Goal: Task Accomplishment & Management: Use online tool/utility

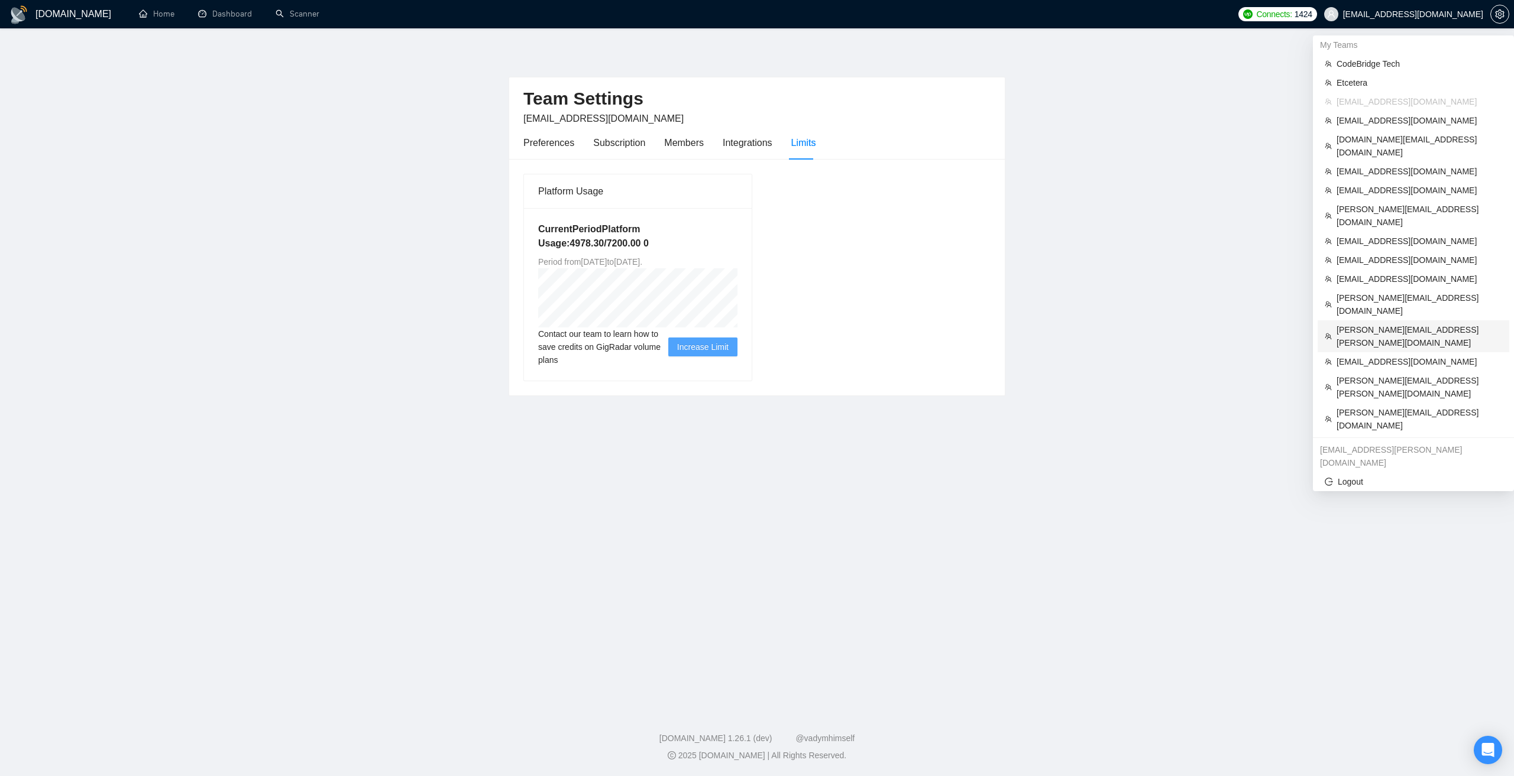
click at [1366, 323] on span "[PERSON_NAME][EMAIL_ADDRESS][PERSON_NAME][DOMAIN_NAME]" at bounding box center [1419, 336] width 166 height 26
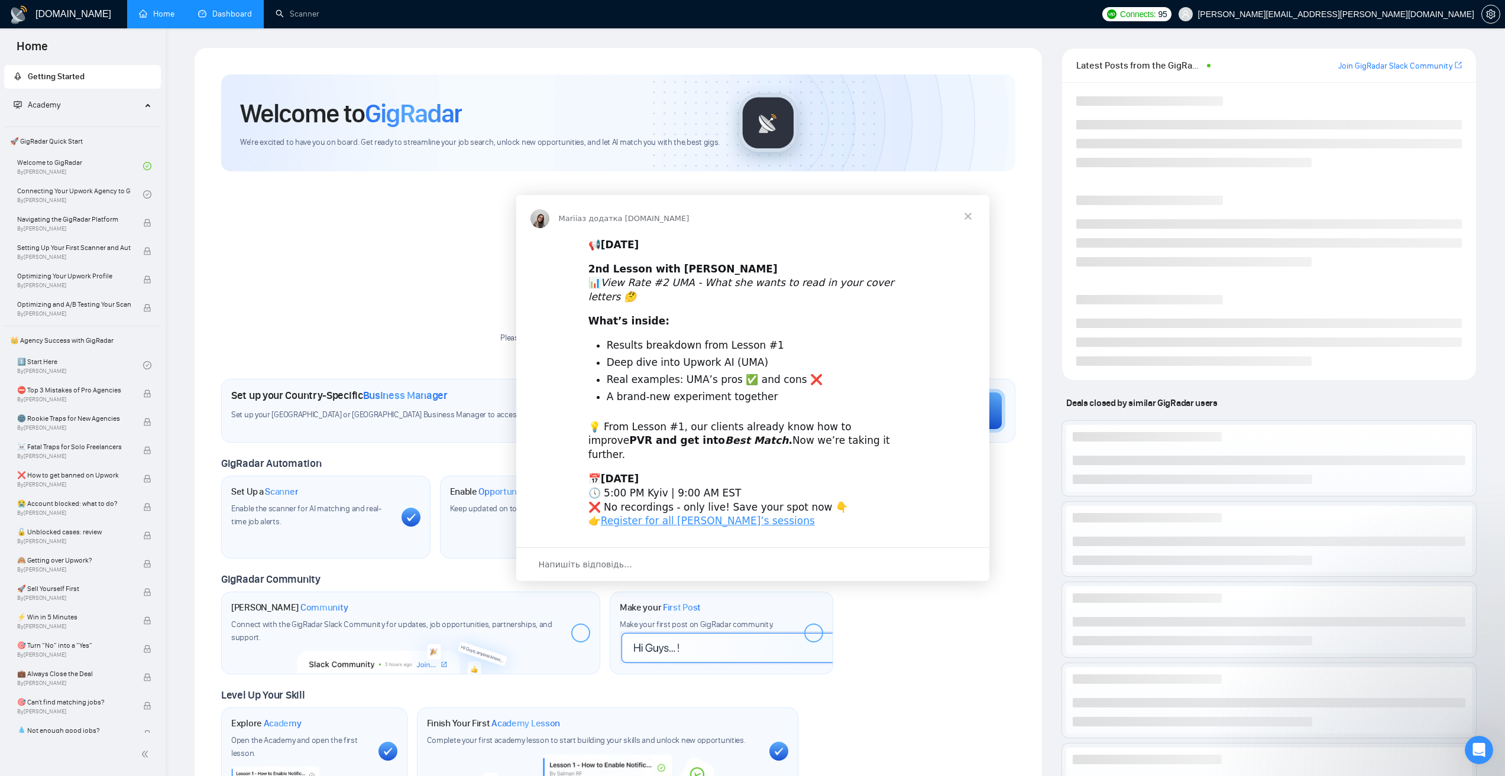
click at [298, 15] on div "Месенджер Intercom" at bounding box center [752, 388] width 1505 height 776
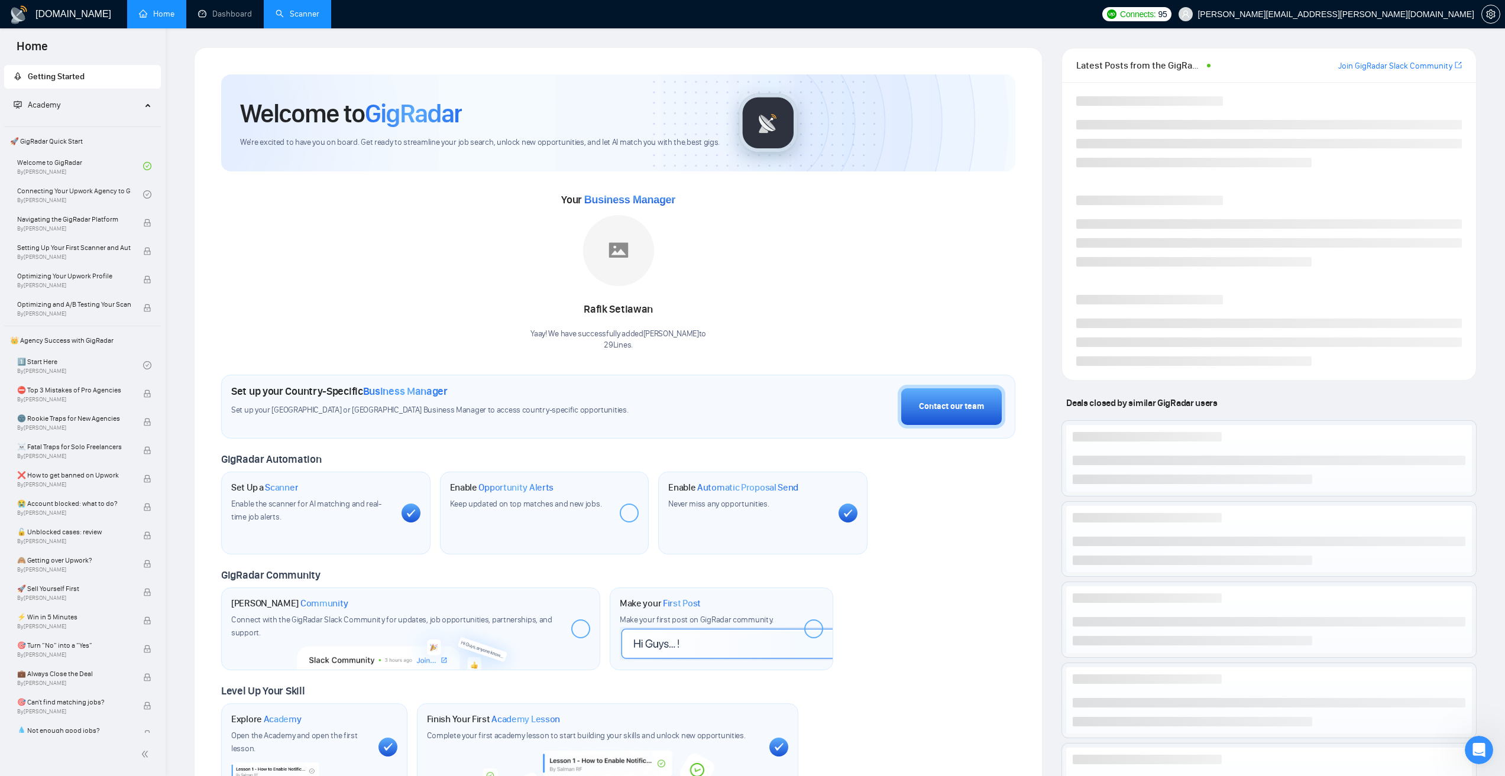
click at [297, 15] on link "Scanner" at bounding box center [298, 14] width 44 height 10
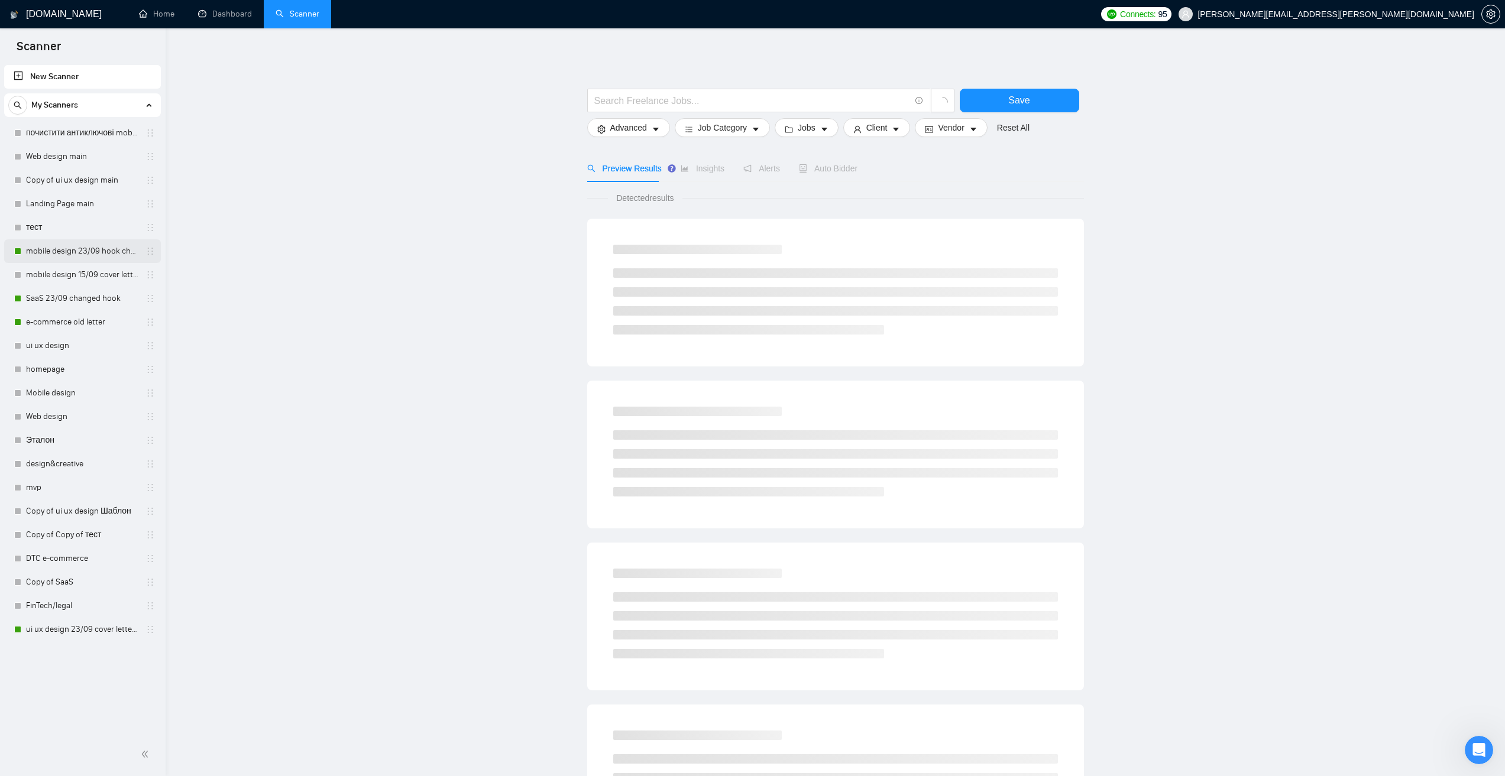
click at [102, 249] on link "mobile design 23/09 hook changed" at bounding box center [82, 251] width 112 height 24
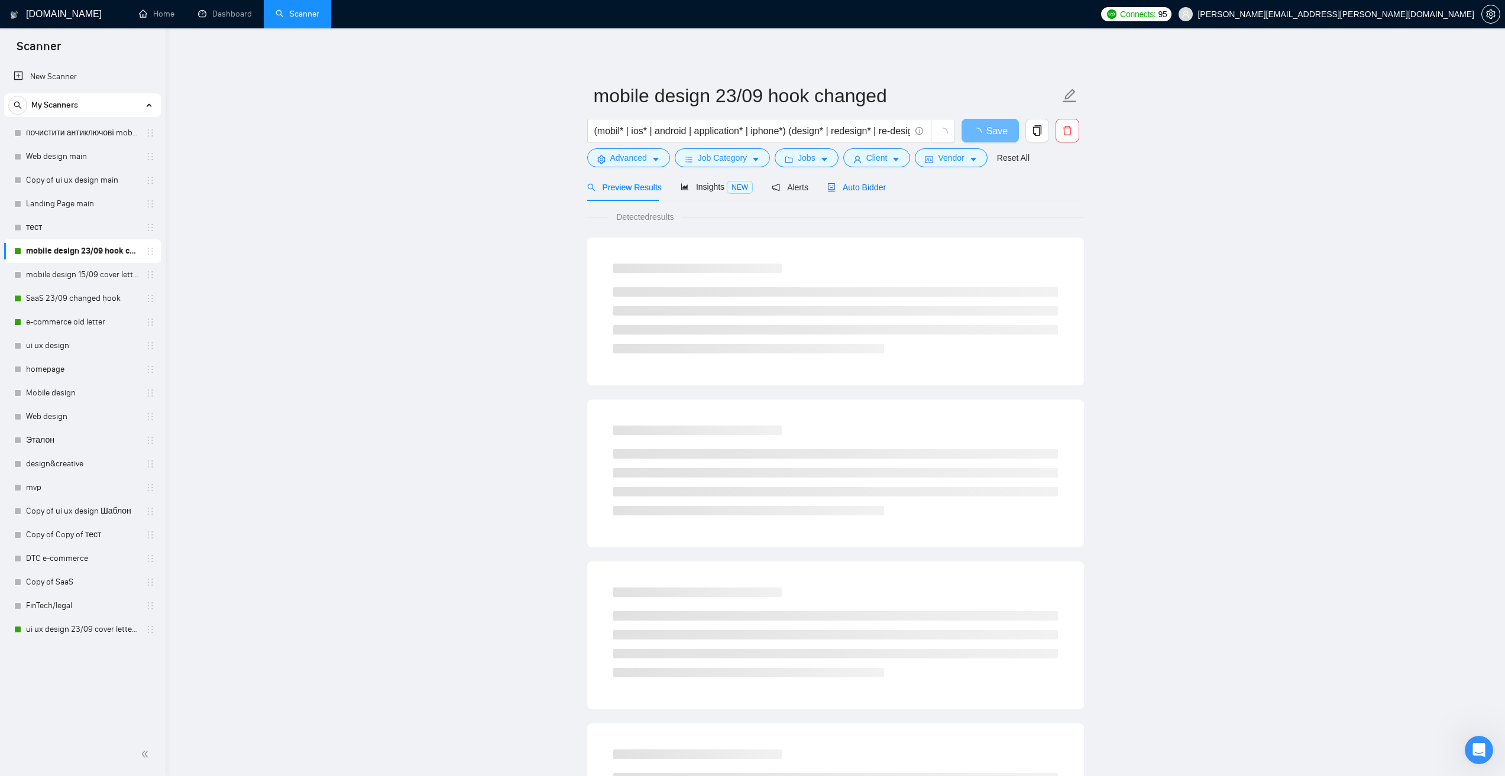
click at [873, 193] on div "Auto Bidder" at bounding box center [856, 187] width 59 height 13
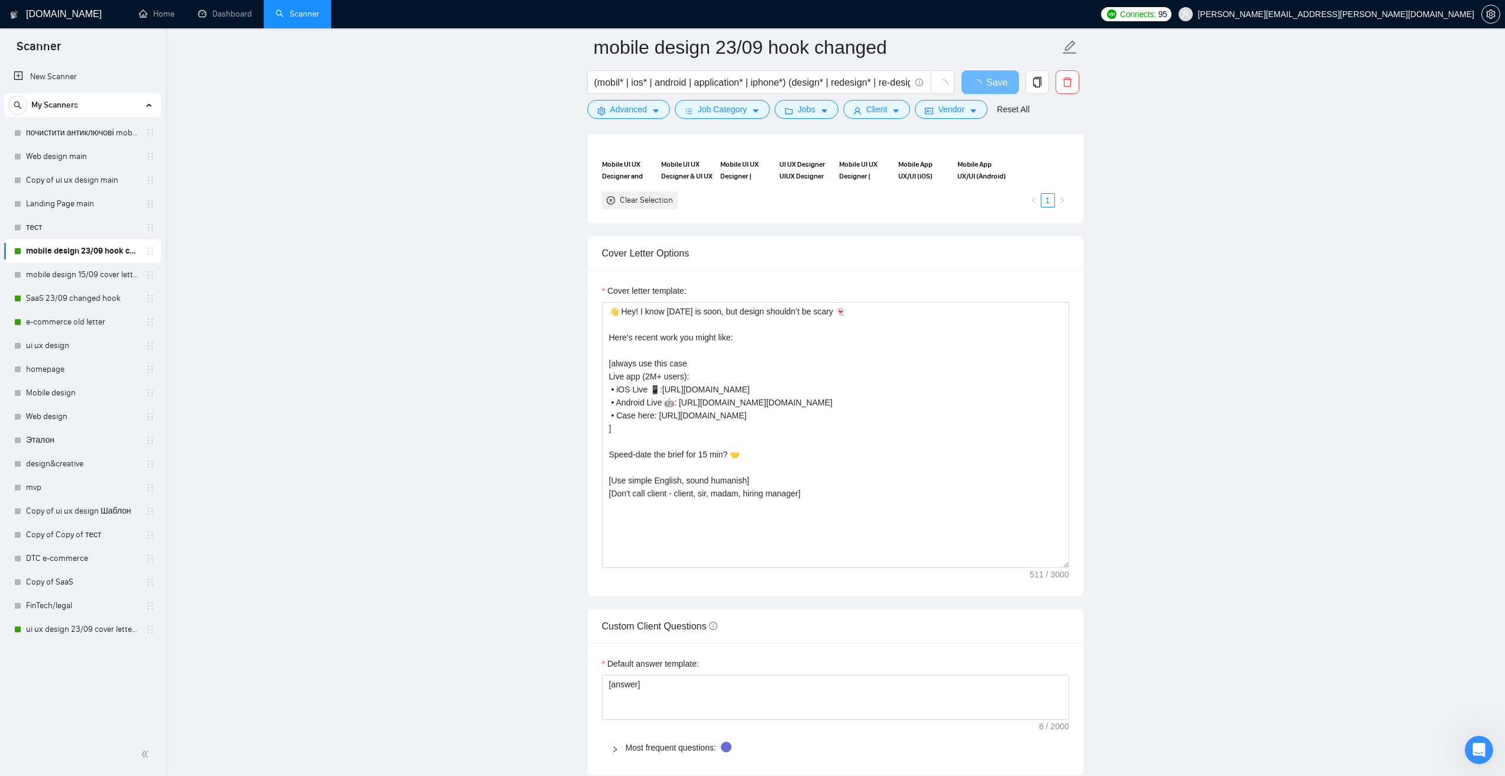
scroll to position [1182, 0]
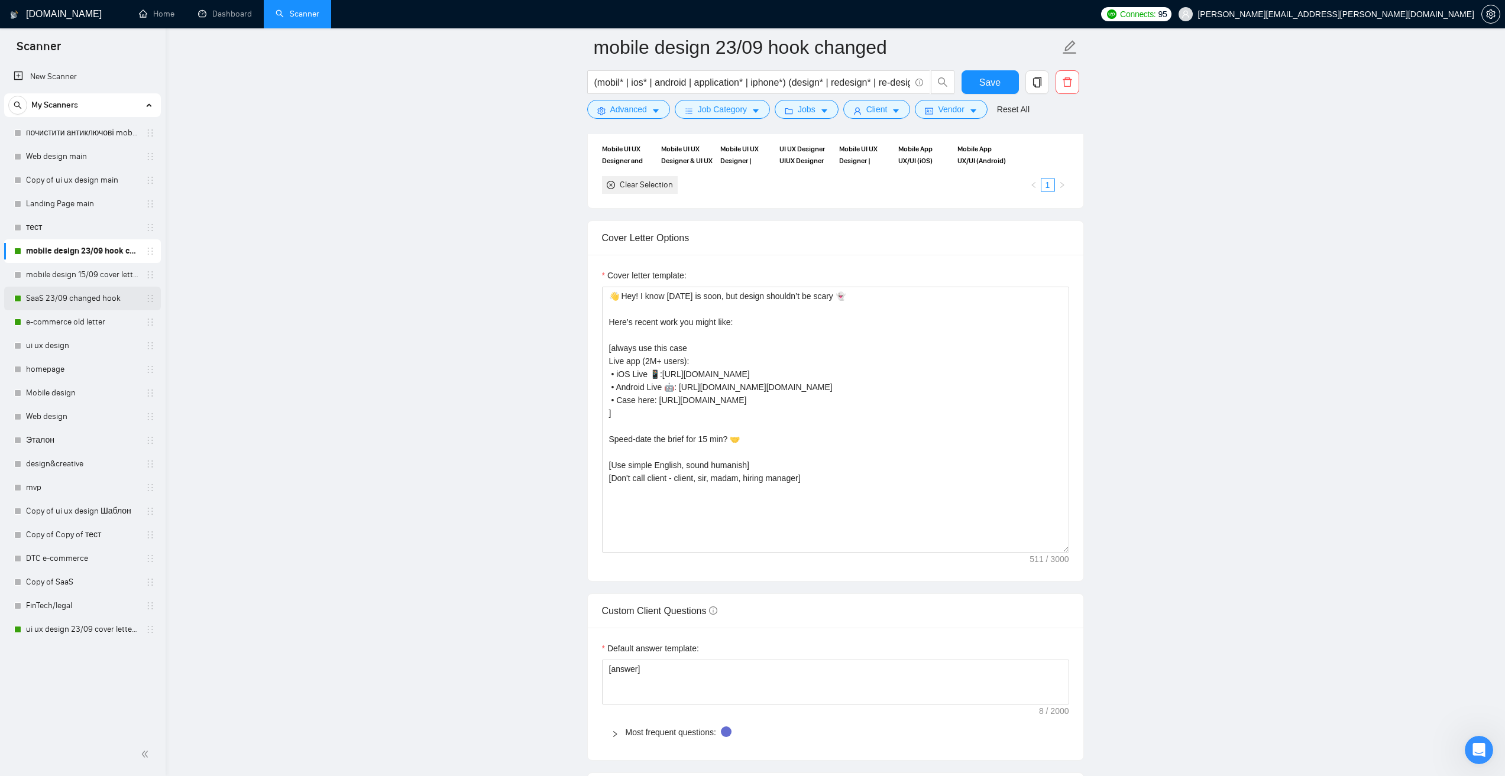
click at [100, 300] on link "SaaS 23/09 changed hook" at bounding box center [82, 299] width 112 height 24
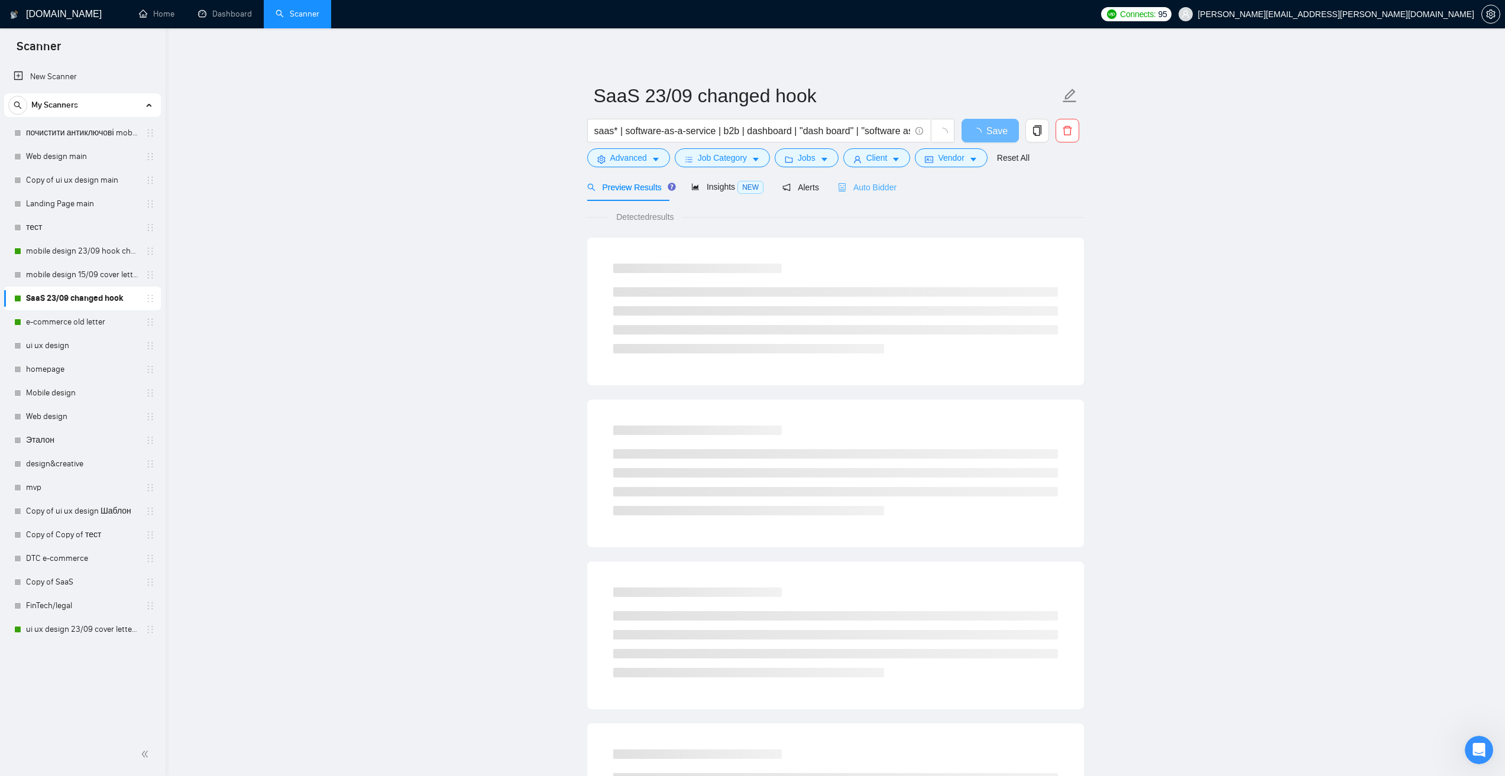
drag, startPoint x: 896, startPoint y: 186, endPoint x: 883, endPoint y: 193, distance: 14.5
click at [895, 186] on div "Preview Results Insights NEW Alerts Auto Bidder" at bounding box center [835, 187] width 497 height 28
click at [883, 193] on div "Auto Bidder" at bounding box center [867, 187] width 59 height 13
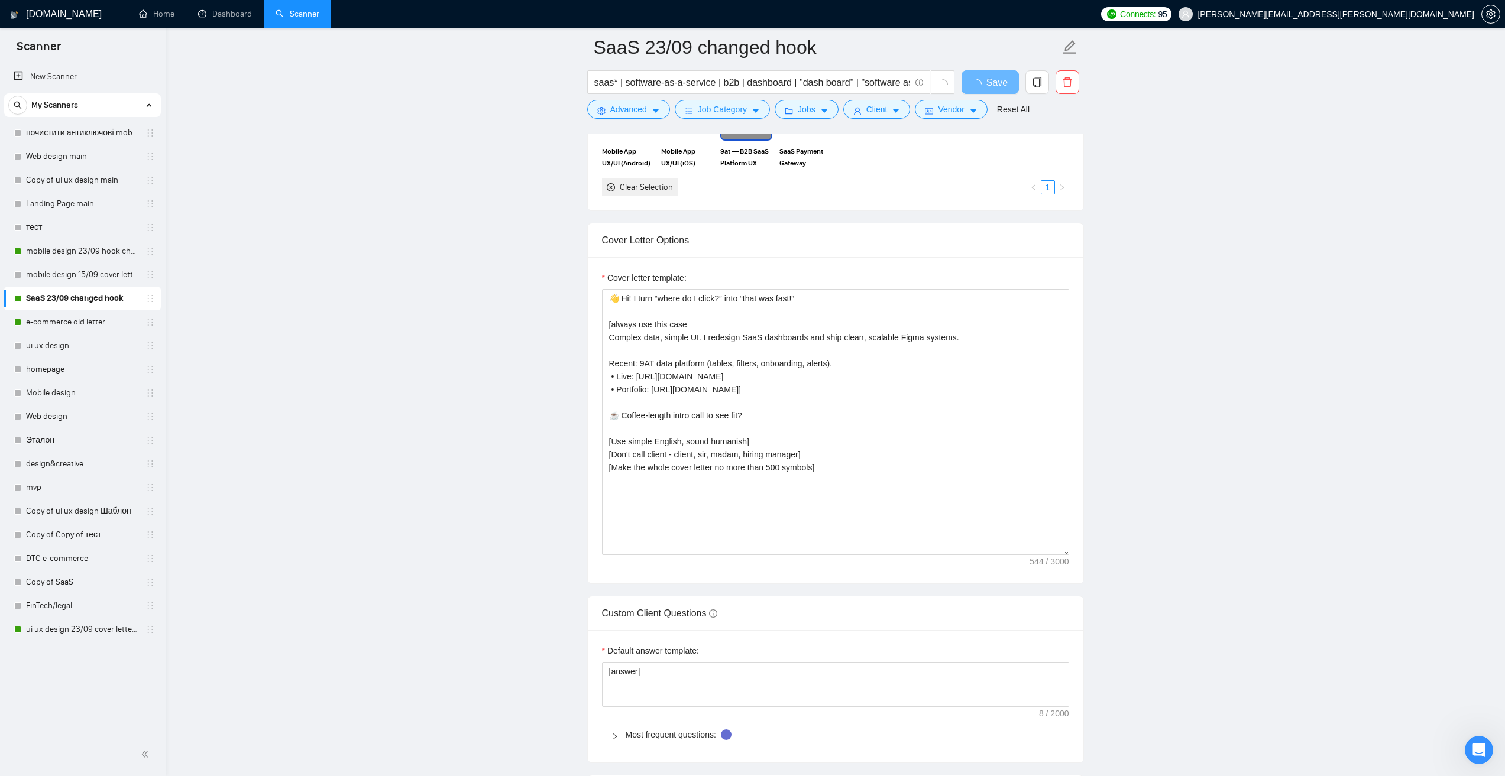
scroll to position [1242, 0]
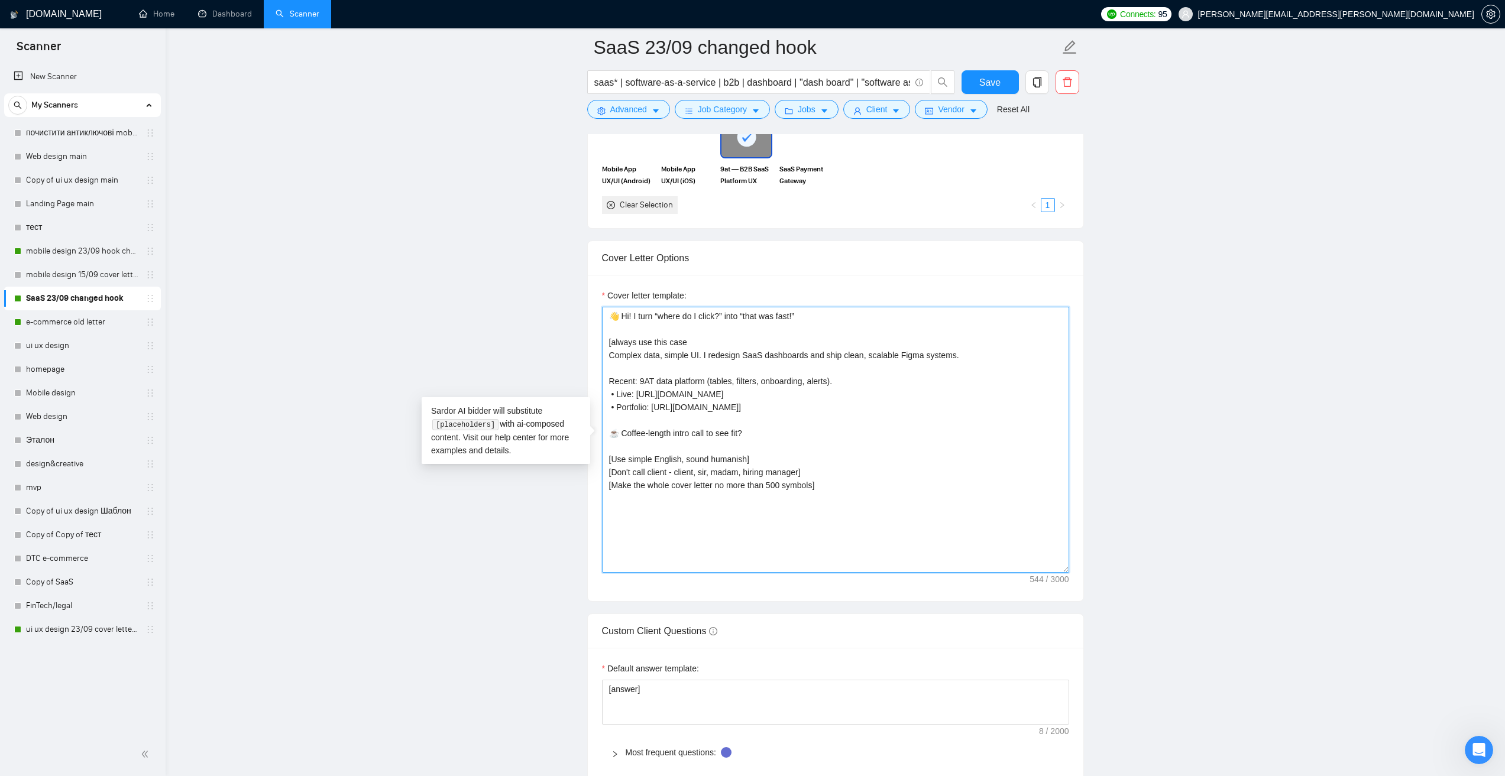
drag, startPoint x: 826, startPoint y: 485, endPoint x: 560, endPoint y: 306, distance: 320.7
click at [560, 306] on main "SaaS 23/09 changed hook saas* | software-as-a-service | b2b | dashboard | "dash…" at bounding box center [834, 513] width 1301 height 3414
click at [850, 392] on textarea "👋 Hi! I turn “where do I click?” into “that was fast!” [always use this case Co…" at bounding box center [835, 440] width 467 height 266
click at [63, 251] on link "mobile design 23/09 hook changed" at bounding box center [82, 251] width 112 height 24
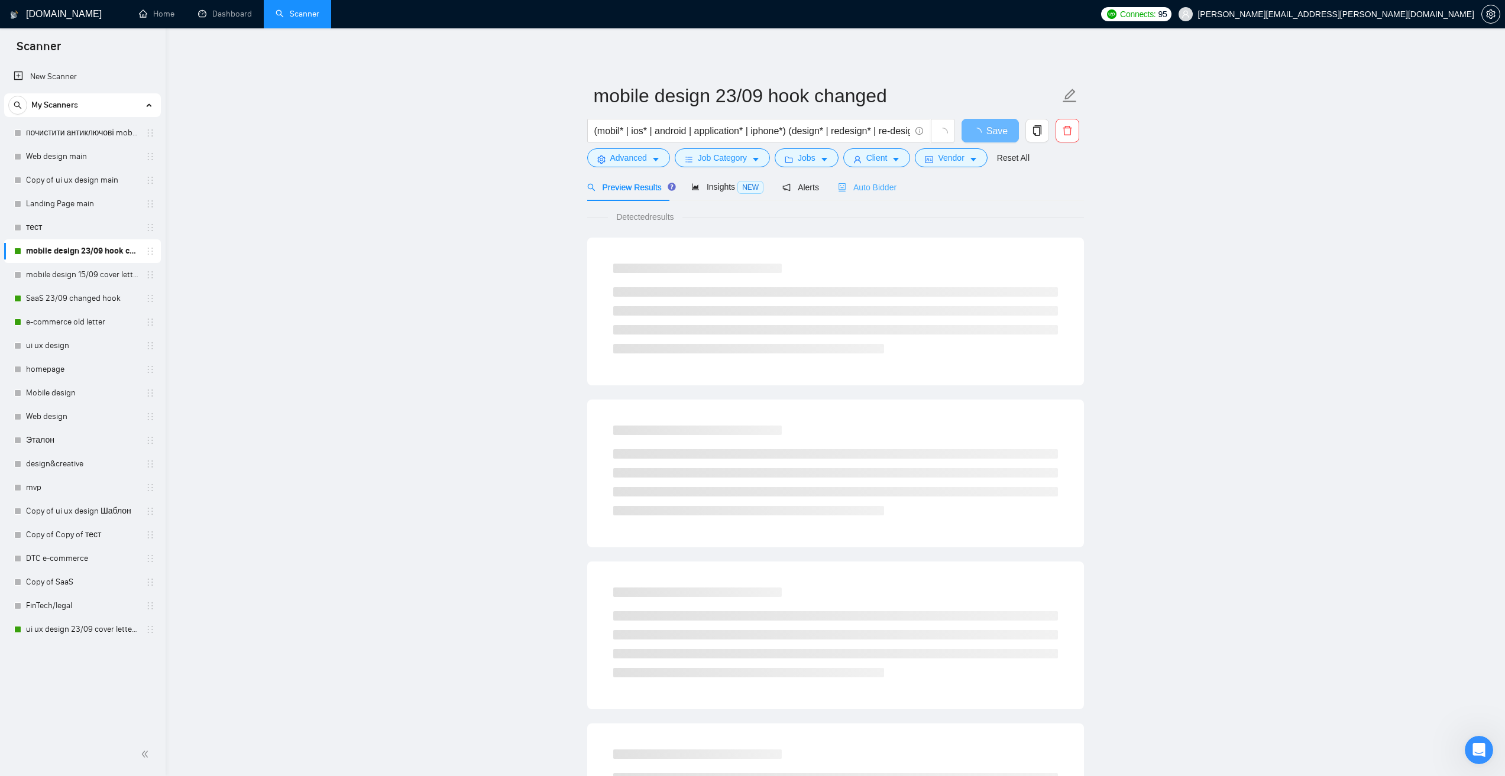
click at [860, 177] on div "Auto Bidder" at bounding box center [867, 187] width 59 height 28
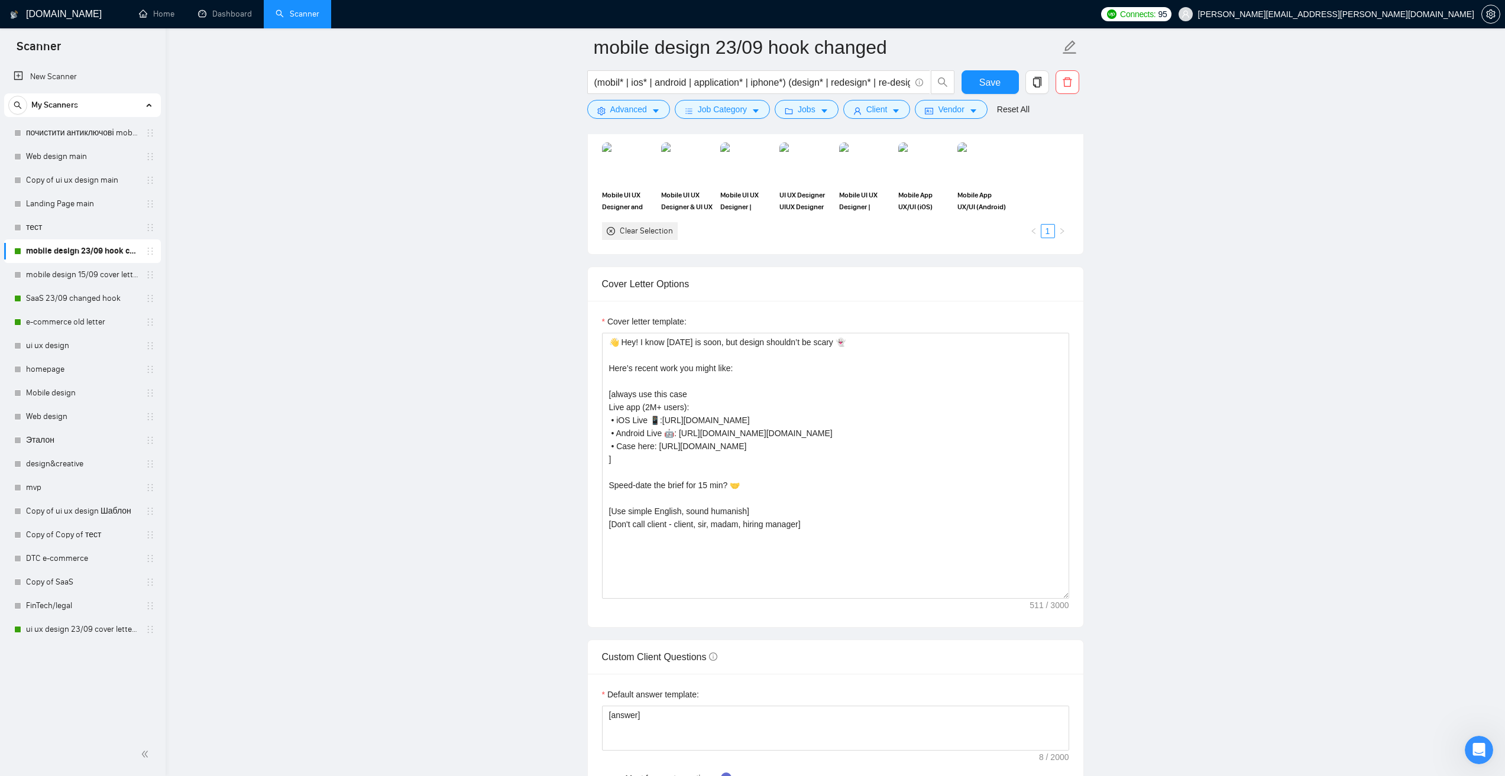
scroll to position [1242, 0]
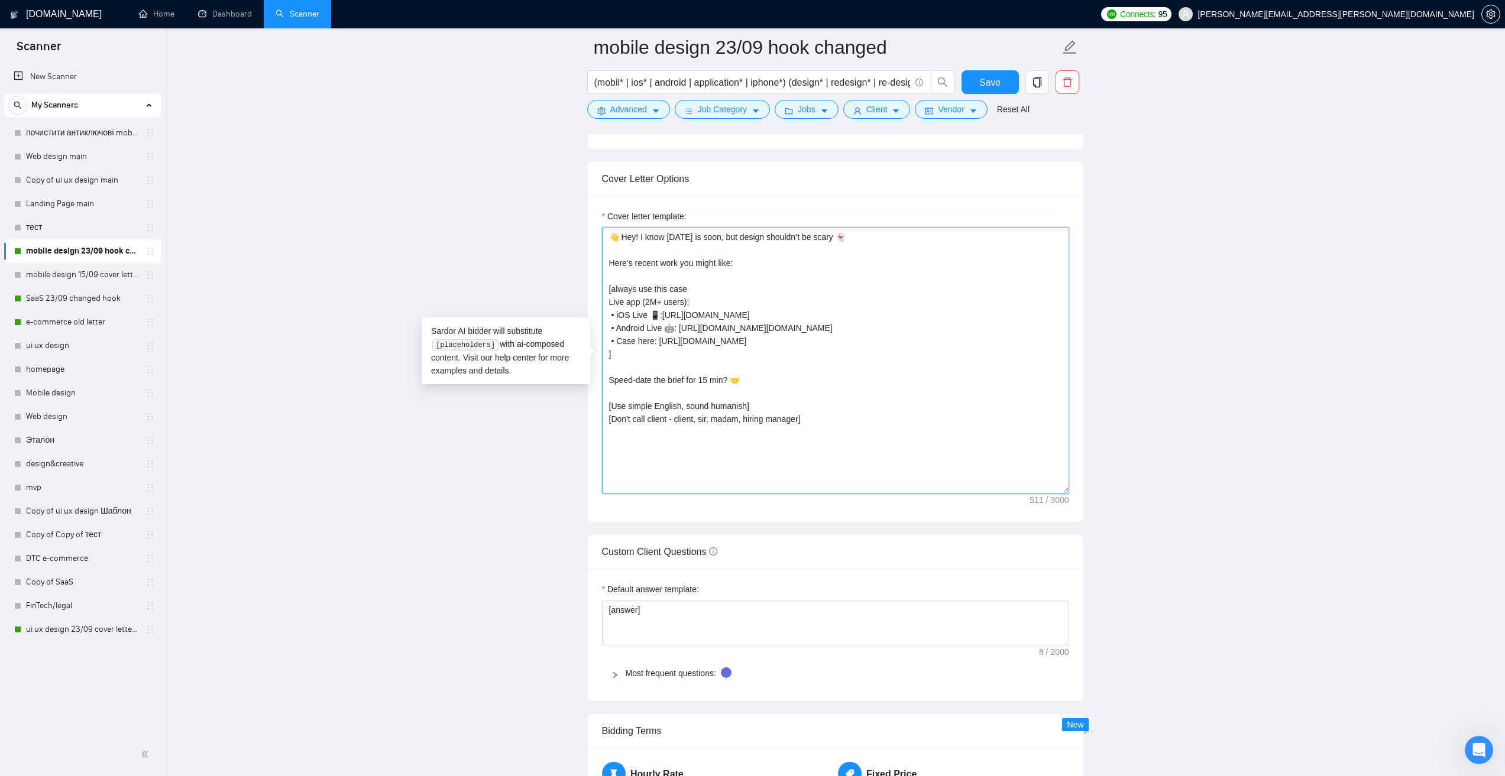
drag, startPoint x: 816, startPoint y: 427, endPoint x: 555, endPoint y: 195, distance: 349.7
click at [554, 187] on main "mobile design 23/09 hook changed (mobil* | ios* | android | application* | ipho…" at bounding box center [834, 460] width 1301 height 3309
click at [824, 329] on textarea "👋 Hey! I know [DATE] is soon, but design shouldn’t be scary 👻 Here’s recent wor…" at bounding box center [835, 361] width 467 height 266
click at [88, 317] on link "e-commerce old letter" at bounding box center [82, 322] width 112 height 24
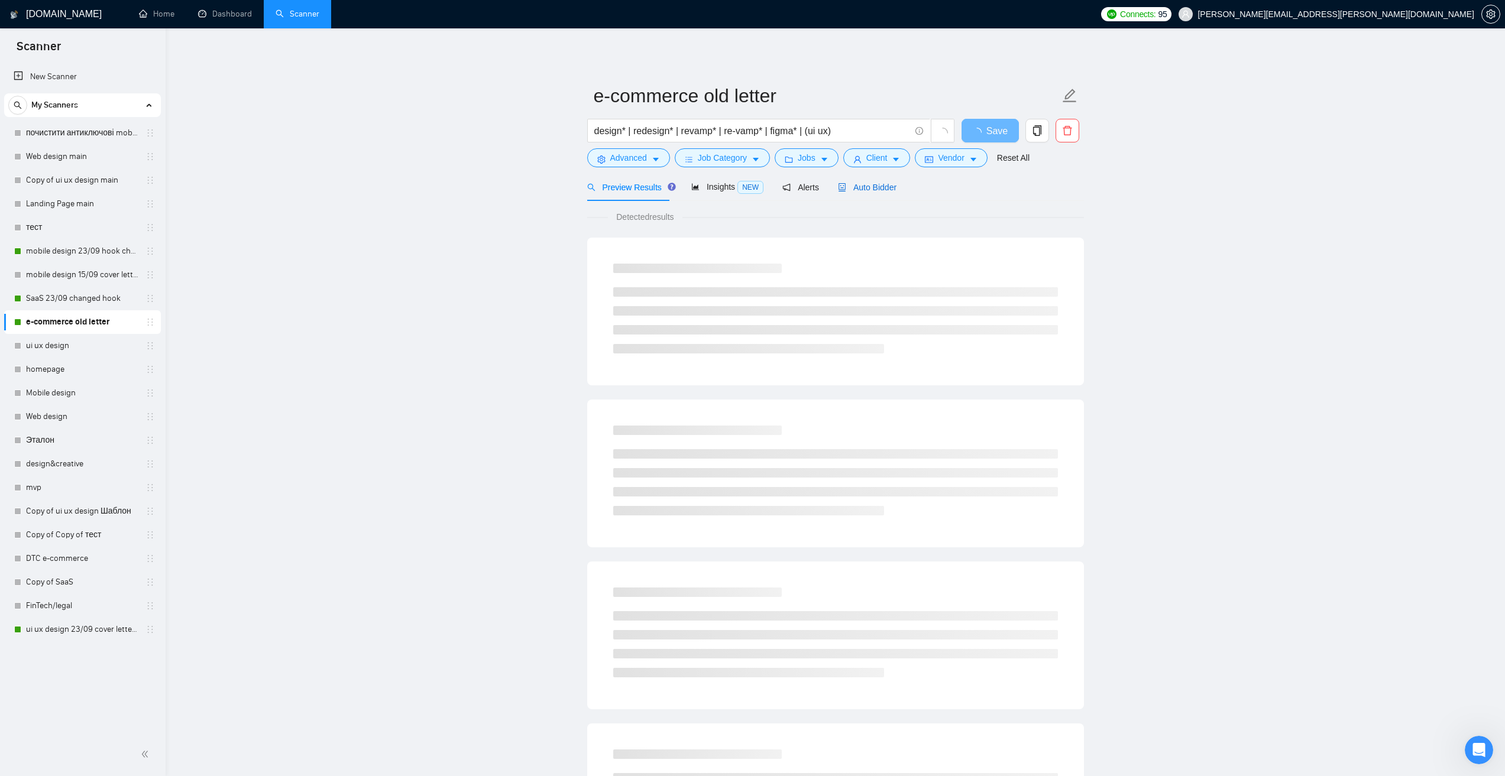
click at [871, 185] on span "Auto Bidder" at bounding box center [867, 187] width 59 height 9
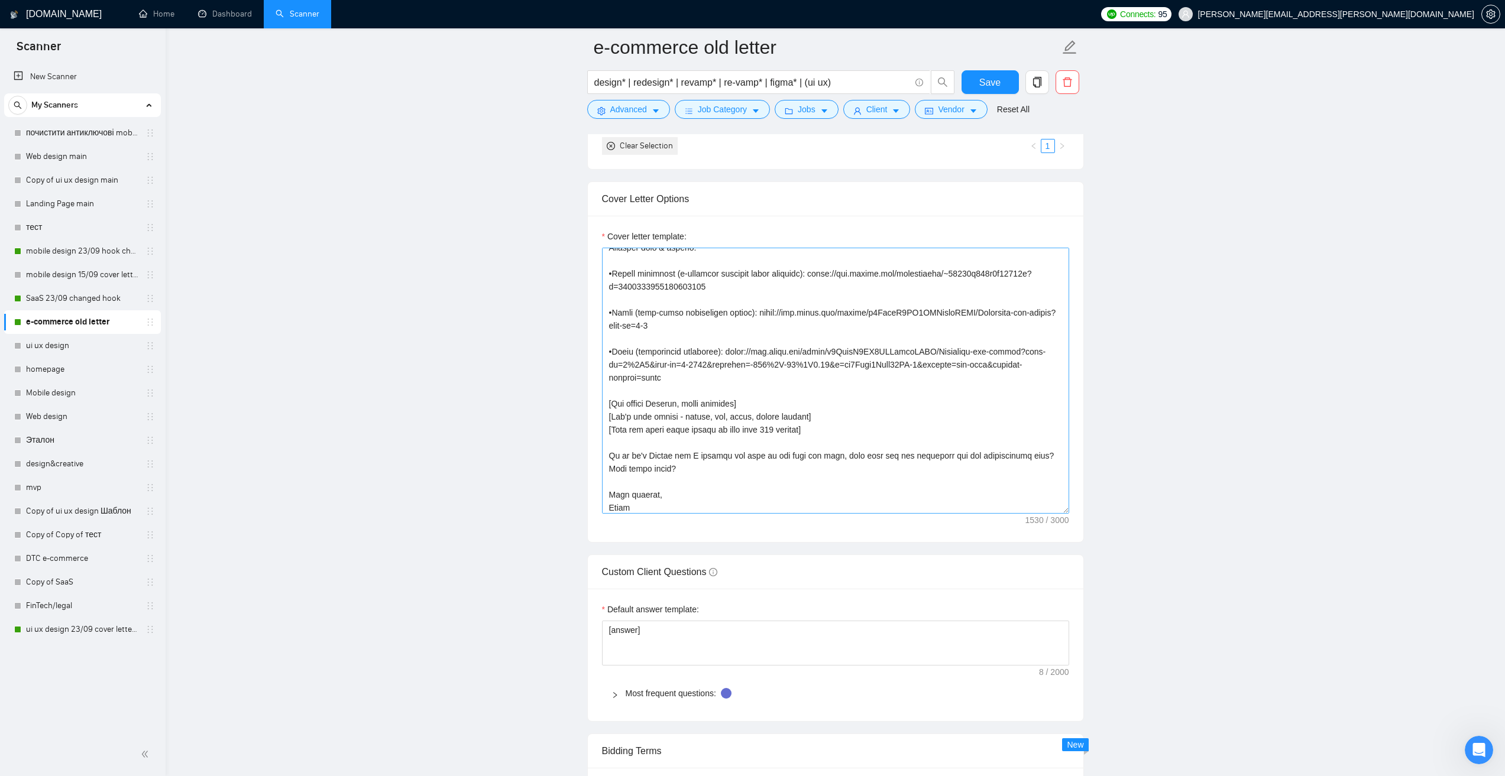
scroll to position [182, 0]
click at [747, 438] on textarea "Cover letter template:" at bounding box center [835, 381] width 467 height 266
click at [824, 414] on textarea "Cover letter template:" at bounding box center [835, 381] width 467 height 266
click at [751, 359] on textarea "Cover letter template:" at bounding box center [835, 381] width 467 height 266
click at [484, 258] on main "e-commerce old letter design* | redesign* | revamp* | re-vamp* | figma* | (ui u…" at bounding box center [834, 452] width 1301 height 3410
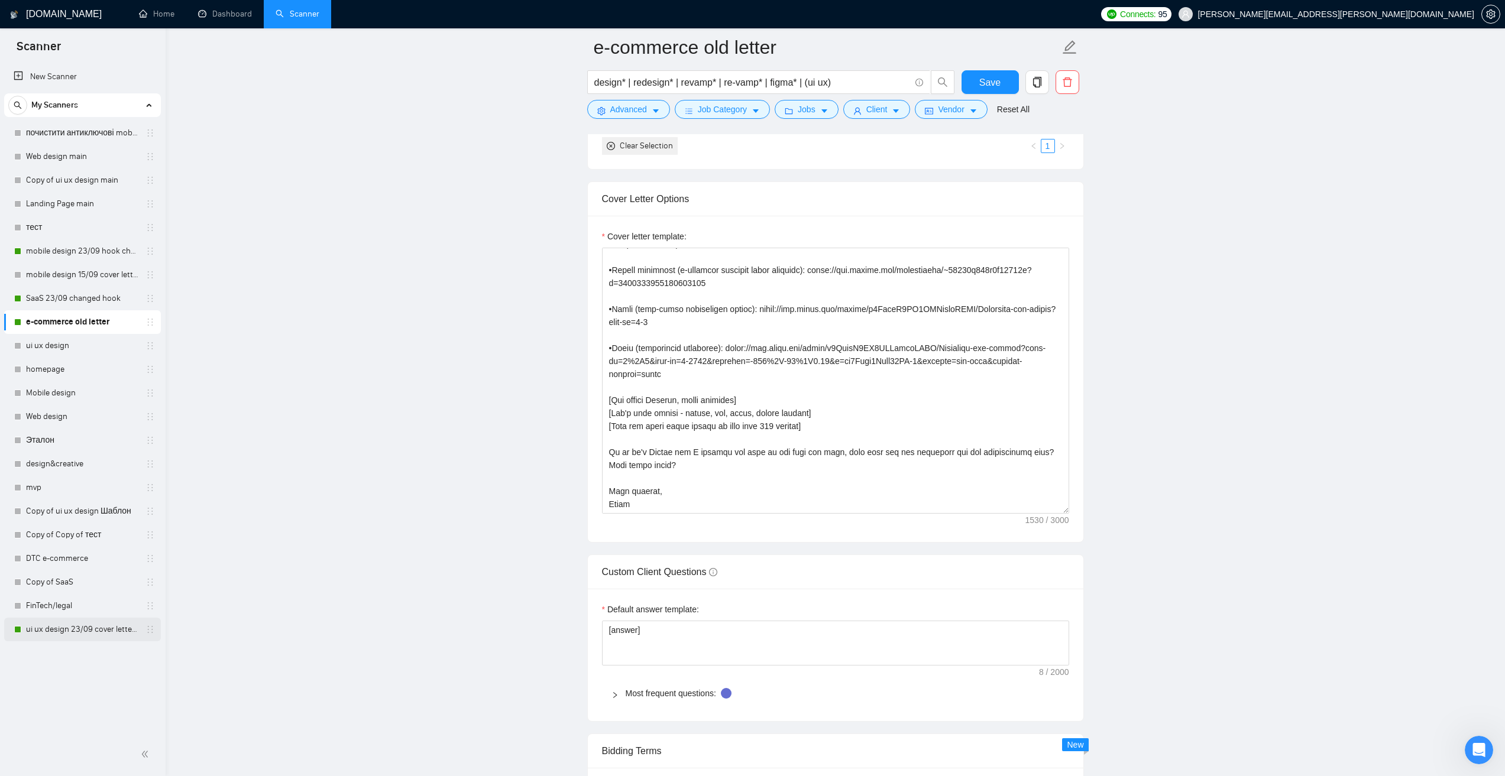
click at [77, 626] on link "ui ux design 23/09 cover letter changed & cases revised" at bounding box center [82, 630] width 112 height 24
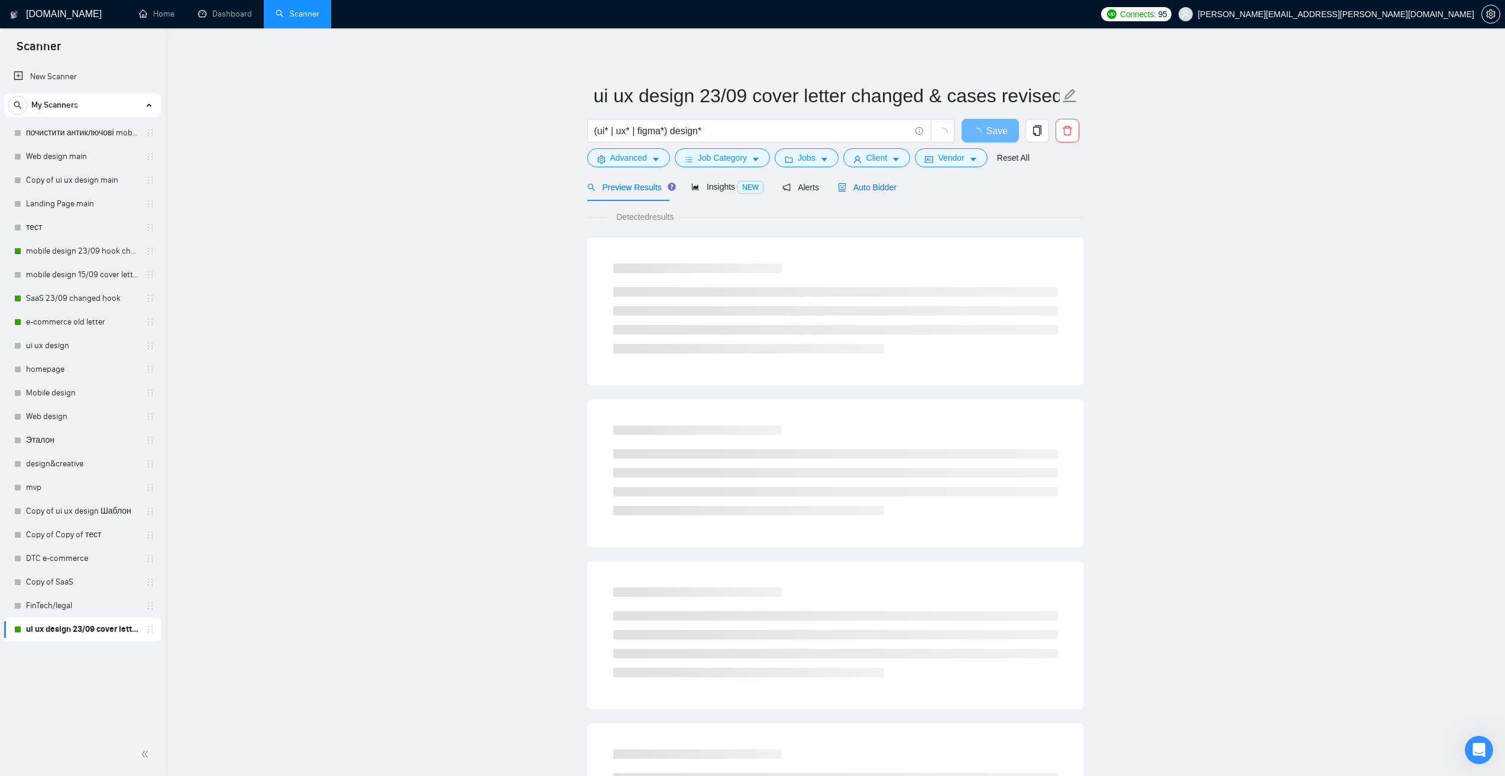
click at [869, 189] on span "Auto Bidder" at bounding box center [867, 187] width 59 height 9
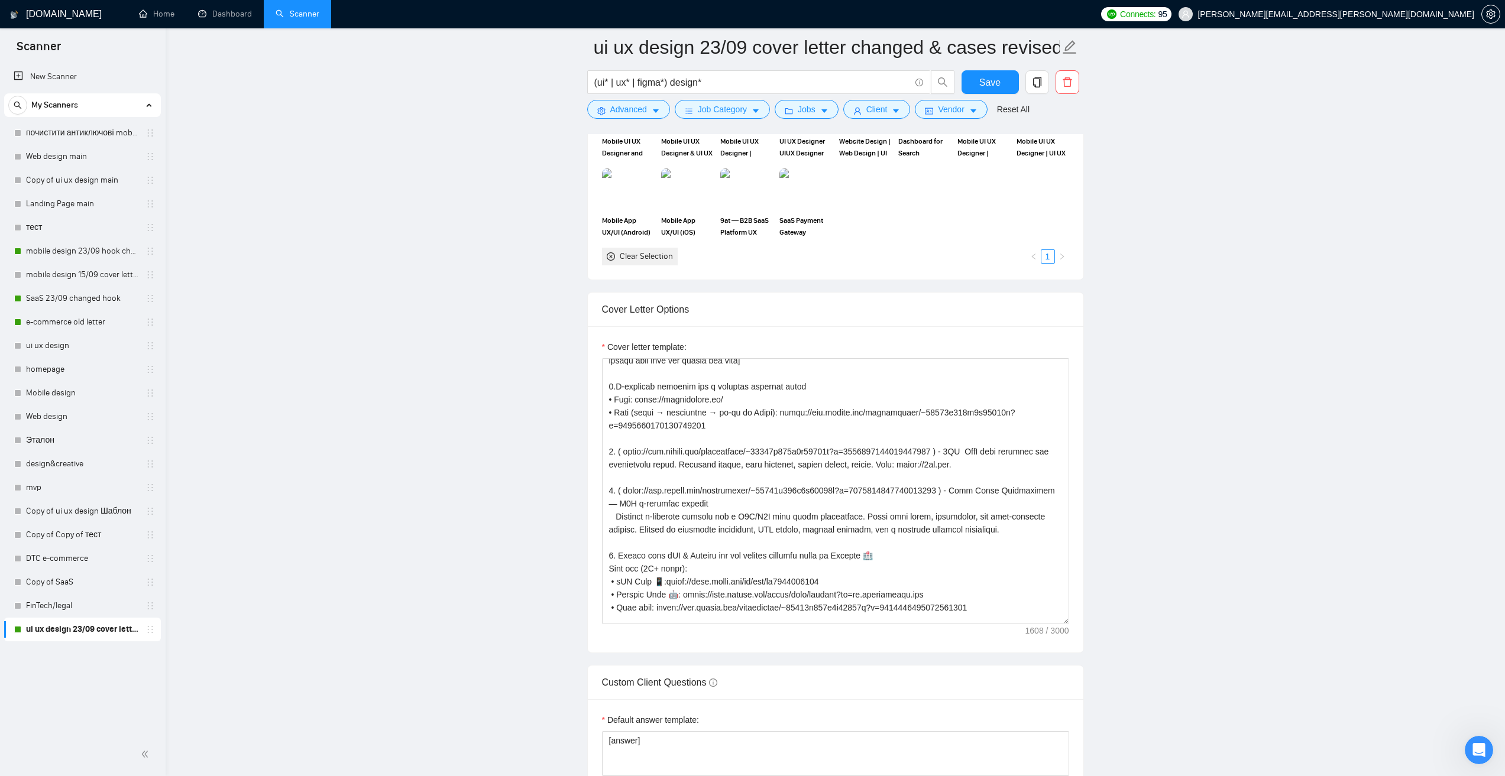
scroll to position [1182, 0]
